Goal: Information Seeking & Learning: Learn about a topic

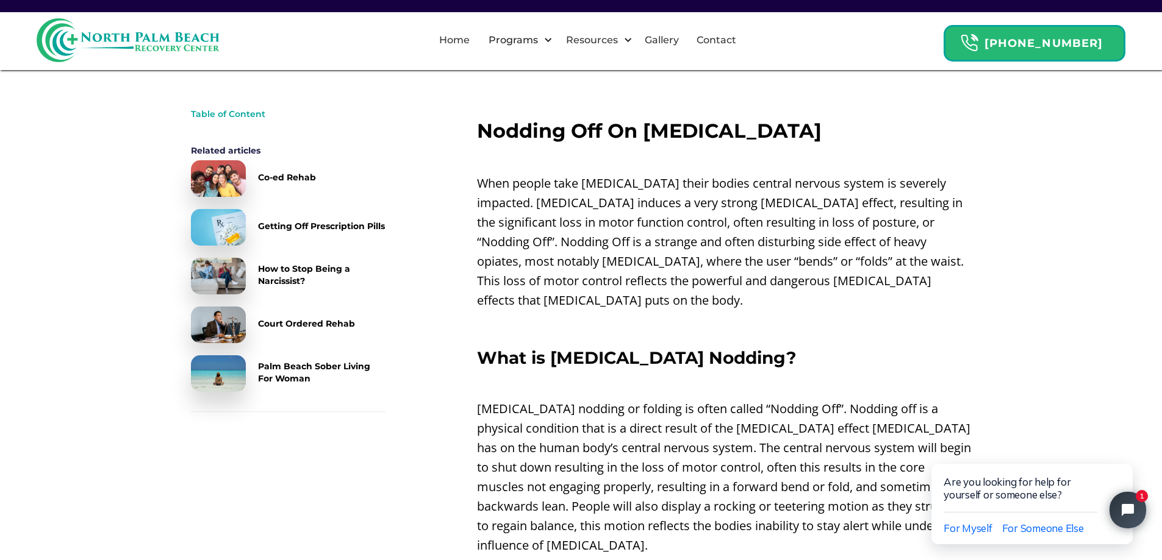
scroll to position [427, 0]
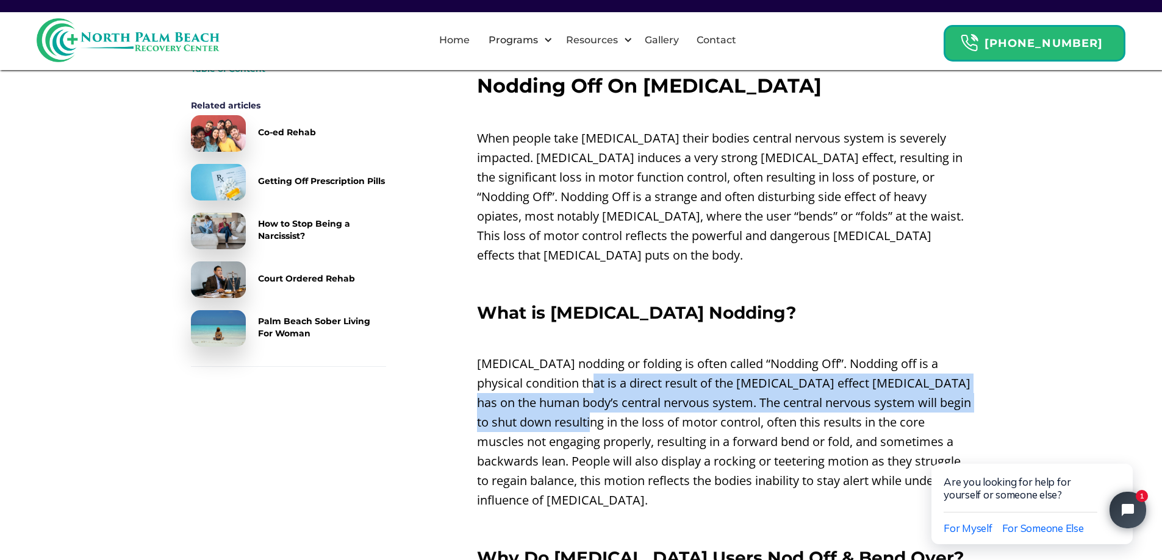
drag, startPoint x: 572, startPoint y: 366, endPoint x: 600, endPoint y: 410, distance: 52.3
click at [600, 410] on p "[MEDICAL_DATA] nodding or folding is often called “Nodding Off”. Nodding off is…" at bounding box center [724, 432] width 495 height 156
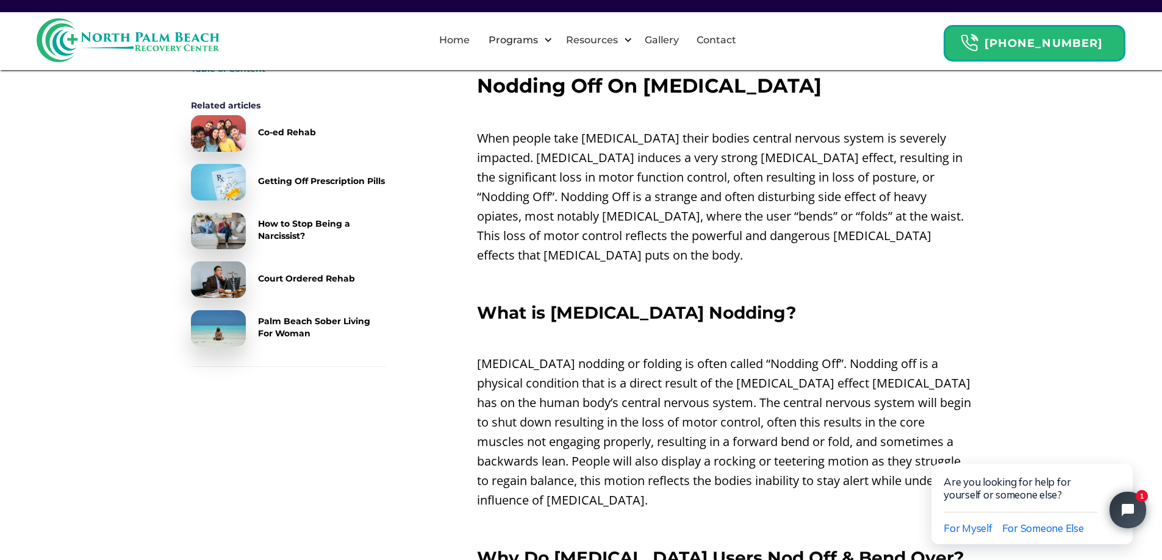
click at [590, 427] on p "[MEDICAL_DATA] nodding or folding is often called “Nodding Off”. Nodding off is…" at bounding box center [724, 432] width 495 height 156
drag, startPoint x: 590, startPoint y: 427, endPoint x: 489, endPoint y: 434, distance: 100.9
click at [489, 434] on p "[MEDICAL_DATA] nodding or folding is often called “Nodding Off”. Nodding off is…" at bounding box center [724, 432] width 495 height 156
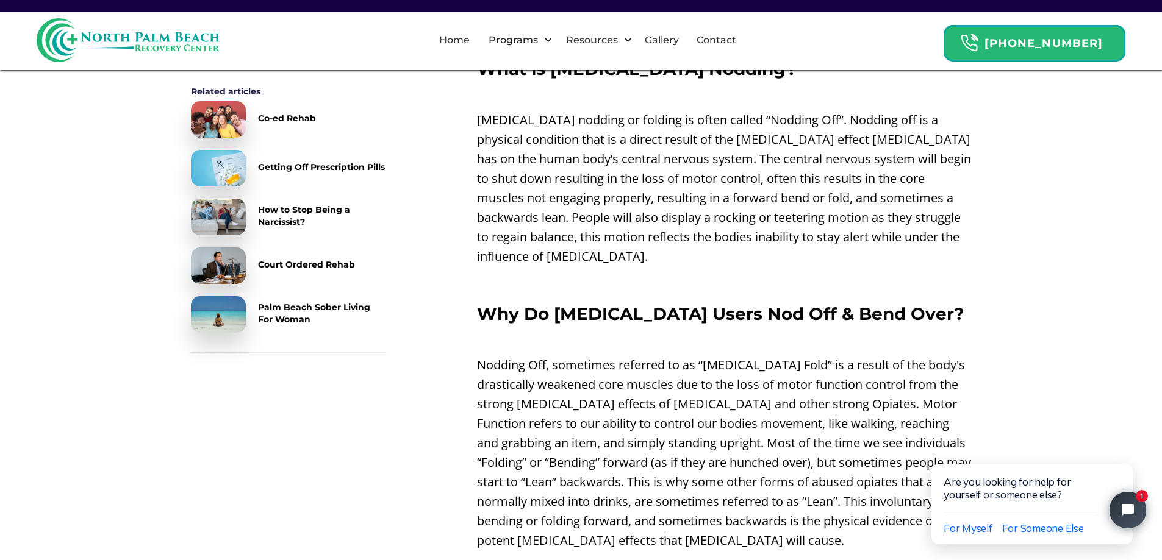
scroll to position [732, 0]
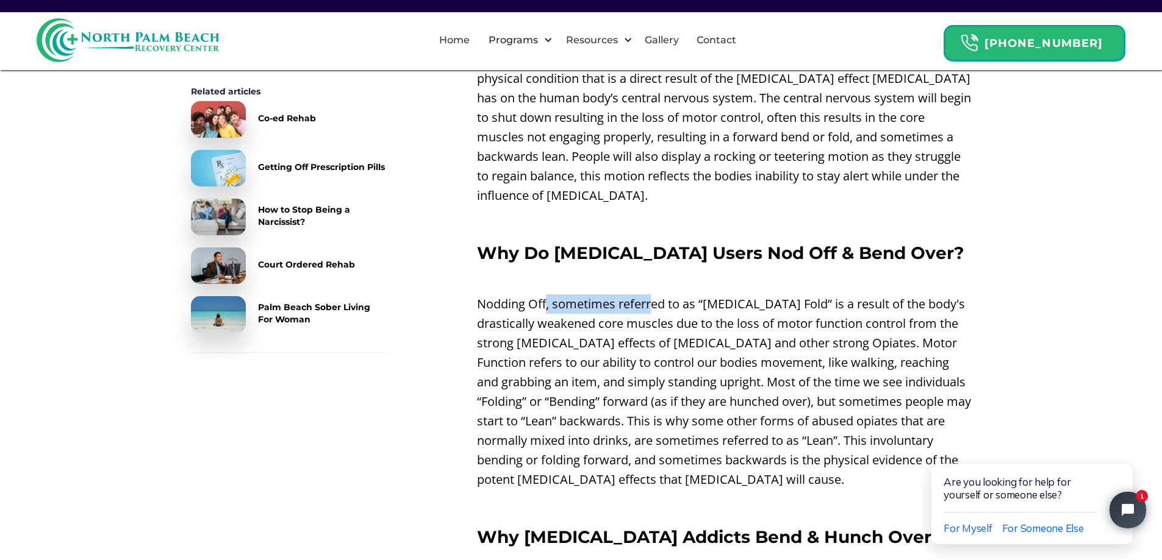
drag, startPoint x: 545, startPoint y: 285, endPoint x: 654, endPoint y: 291, distance: 109.9
click at [654, 295] on p "Nodding Off, sometimes referred to as “[MEDICAL_DATA] Fold” is a result of the …" at bounding box center [724, 392] width 495 height 195
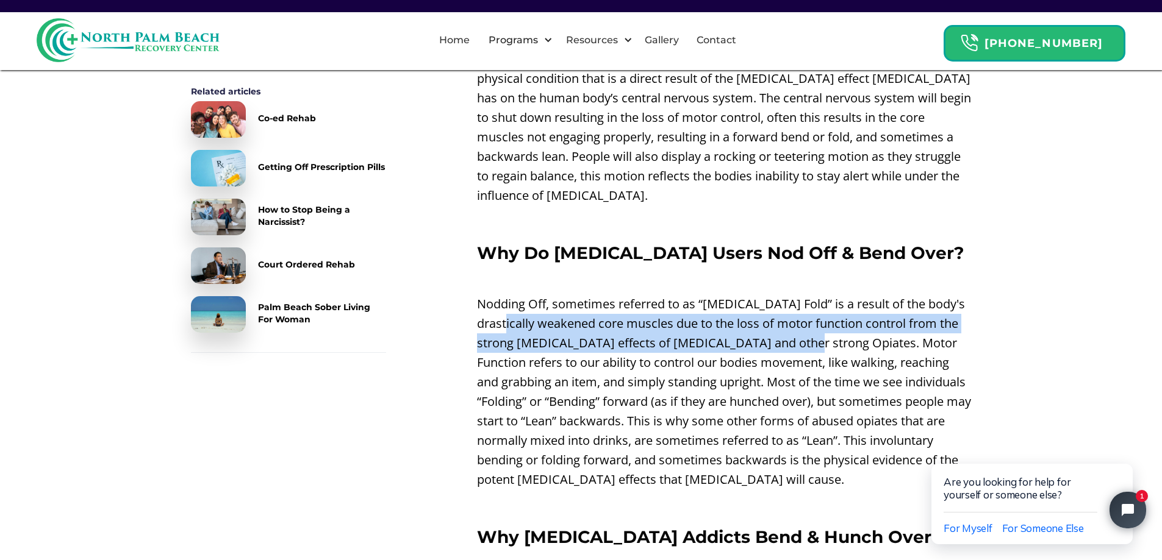
drag, startPoint x: 532, startPoint y: 313, endPoint x: 833, endPoint y: 320, distance: 300.7
click at [833, 320] on p "Nodding Off, sometimes referred to as “[MEDICAL_DATA] Fold” is a result of the …" at bounding box center [724, 392] width 495 height 195
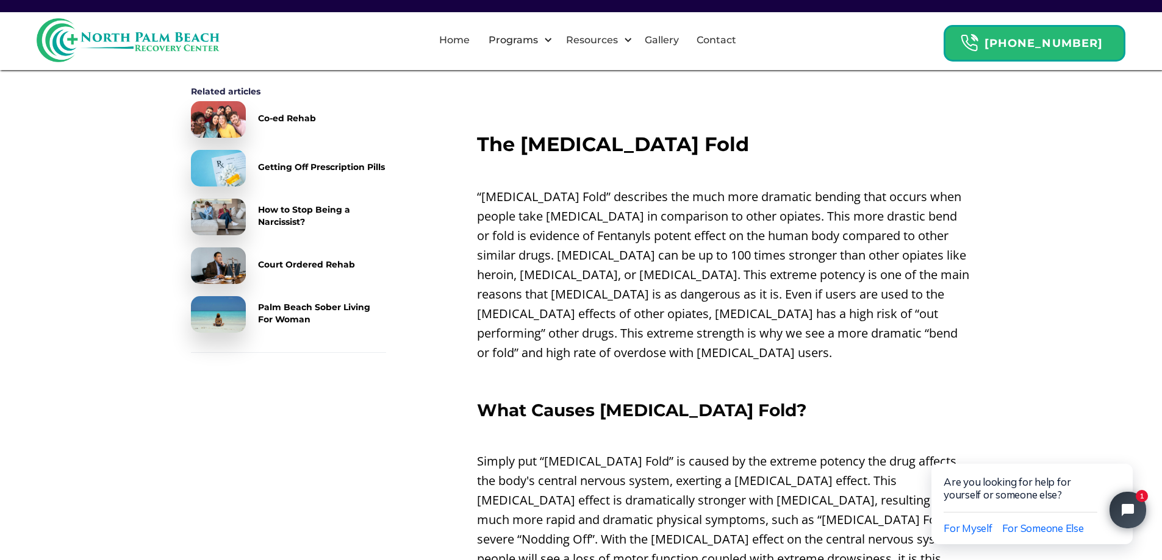
scroll to position [1525, 0]
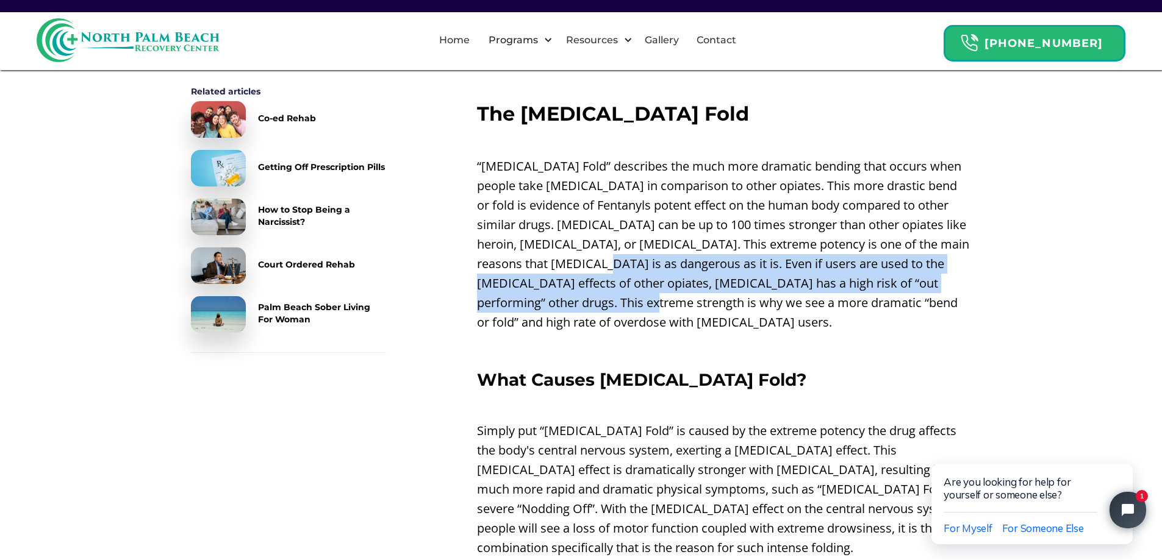
drag, startPoint x: 681, startPoint y: 227, endPoint x: 707, endPoint y: 257, distance: 39.8
click at [707, 257] on p "“[MEDICAL_DATA] Fold” describes the much more dramatic bending that occurs when…" at bounding box center [724, 245] width 495 height 176
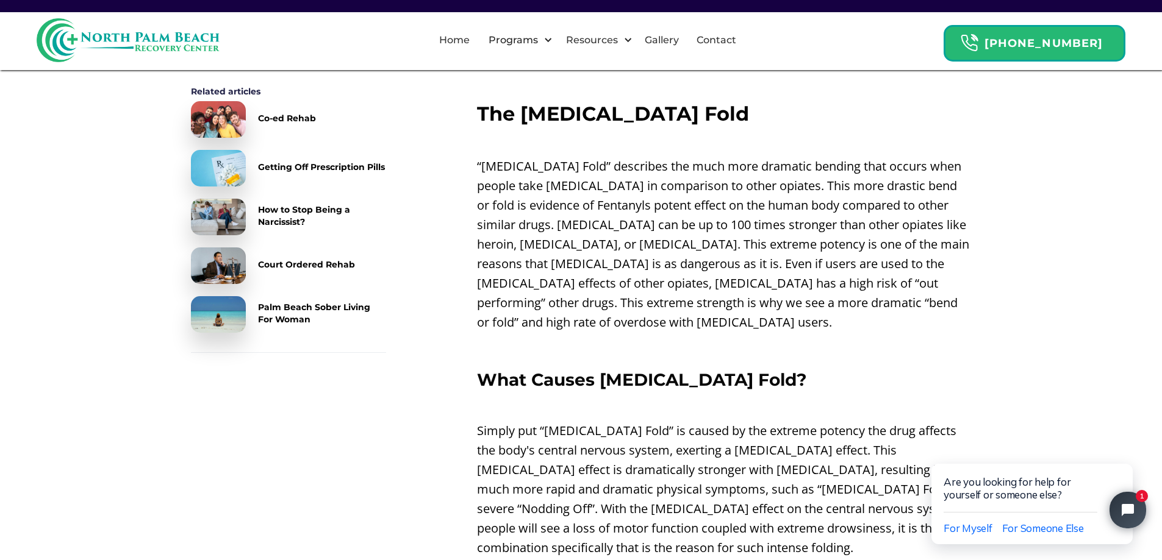
click at [623, 279] on p "“[MEDICAL_DATA] Fold” describes the much more dramatic bending that occurs when…" at bounding box center [724, 245] width 495 height 176
drag, startPoint x: 391, startPoint y: 207, endPoint x: 412, endPoint y: 202, distance: 21.8
